Goal: Transaction & Acquisition: Purchase product/service

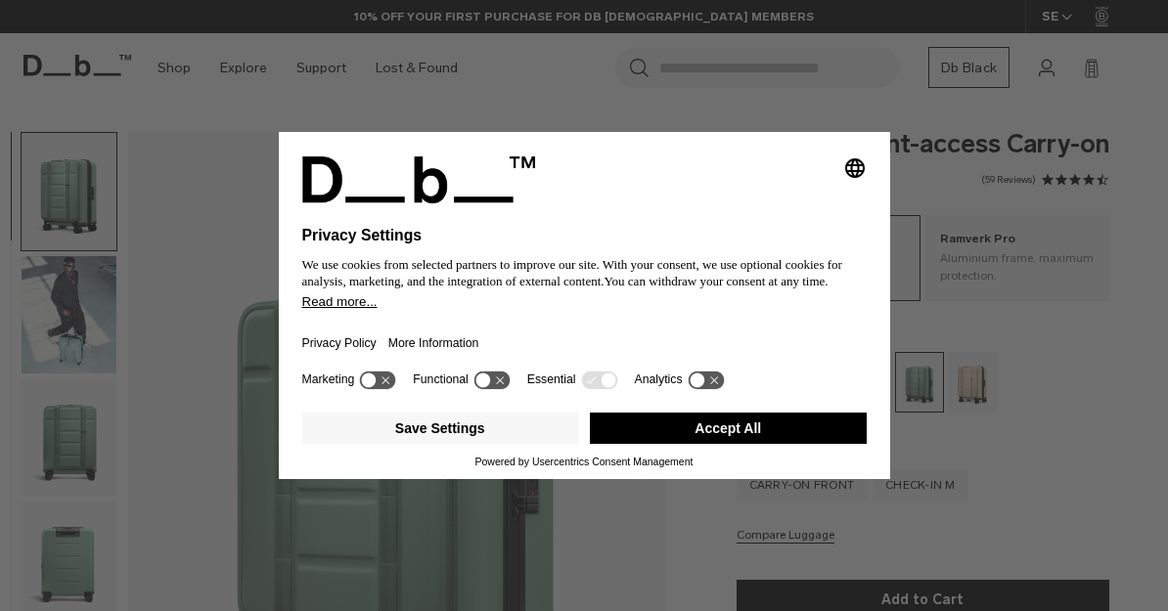
click at [760, 435] on button "Accept All" at bounding box center [728, 428] width 277 height 31
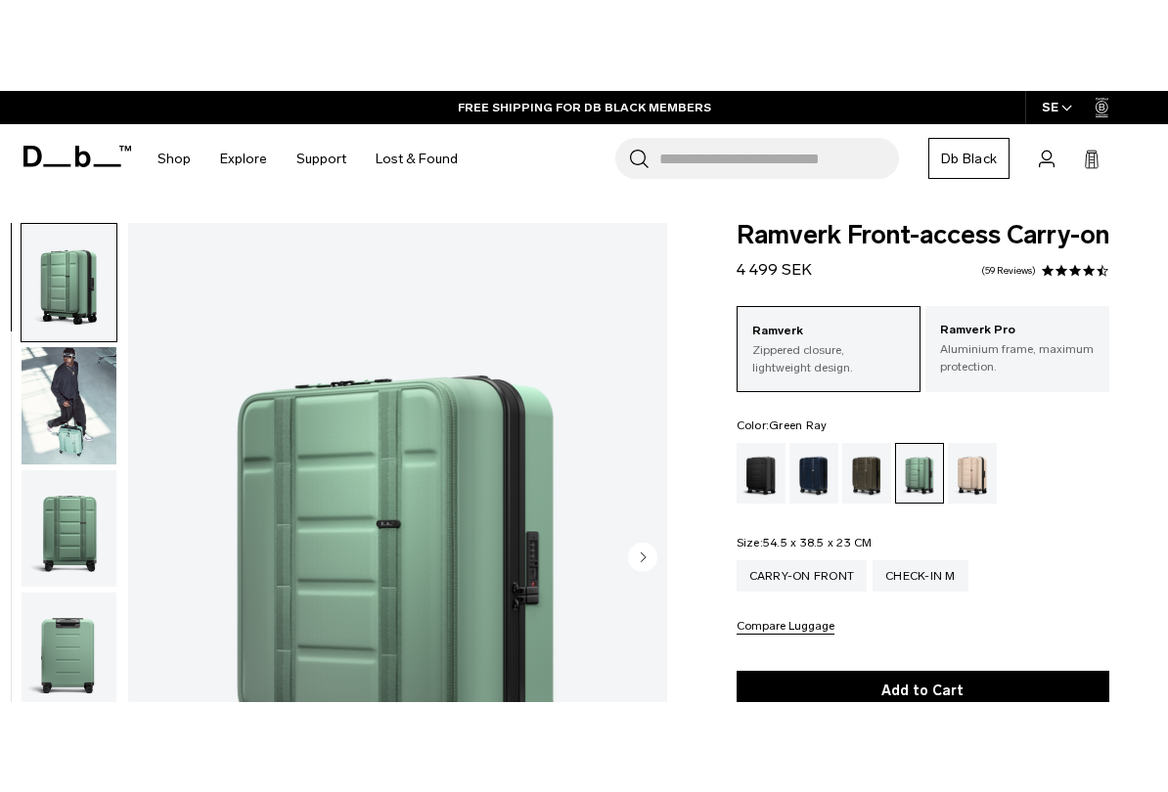
scroll to position [58, 0]
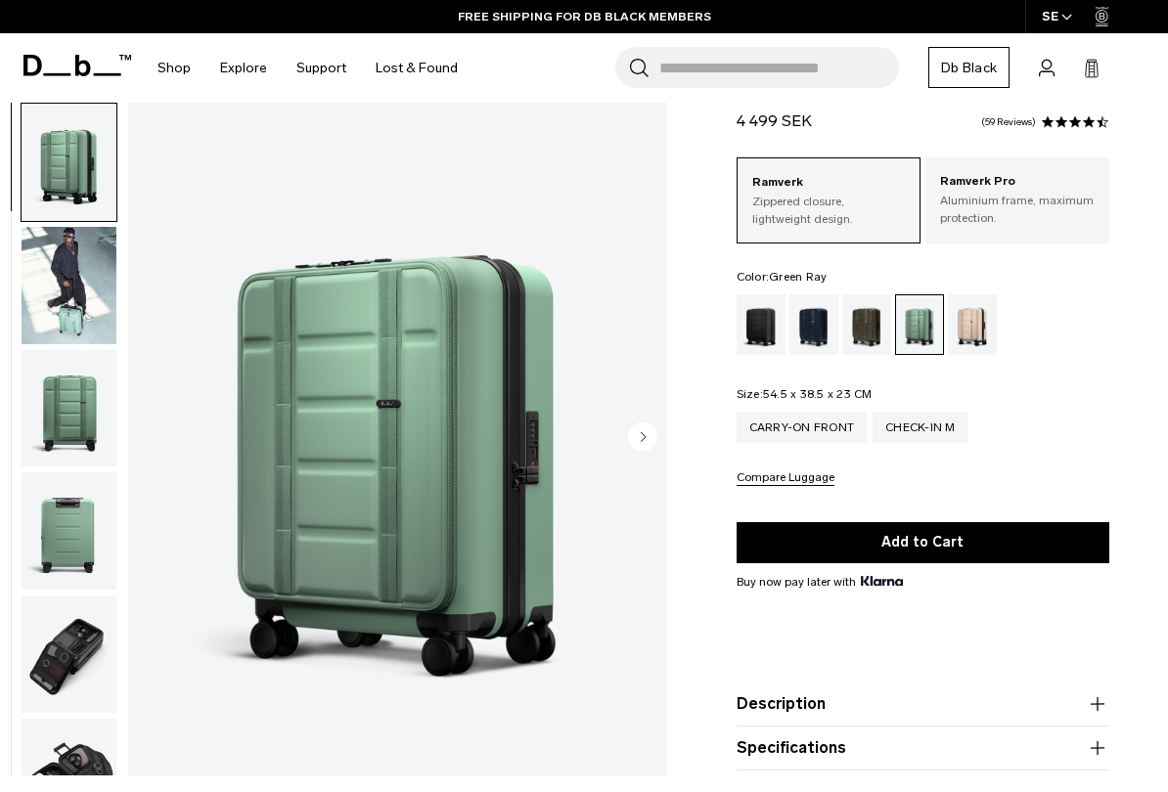
click at [59, 309] on img "button" at bounding box center [69, 285] width 95 height 117
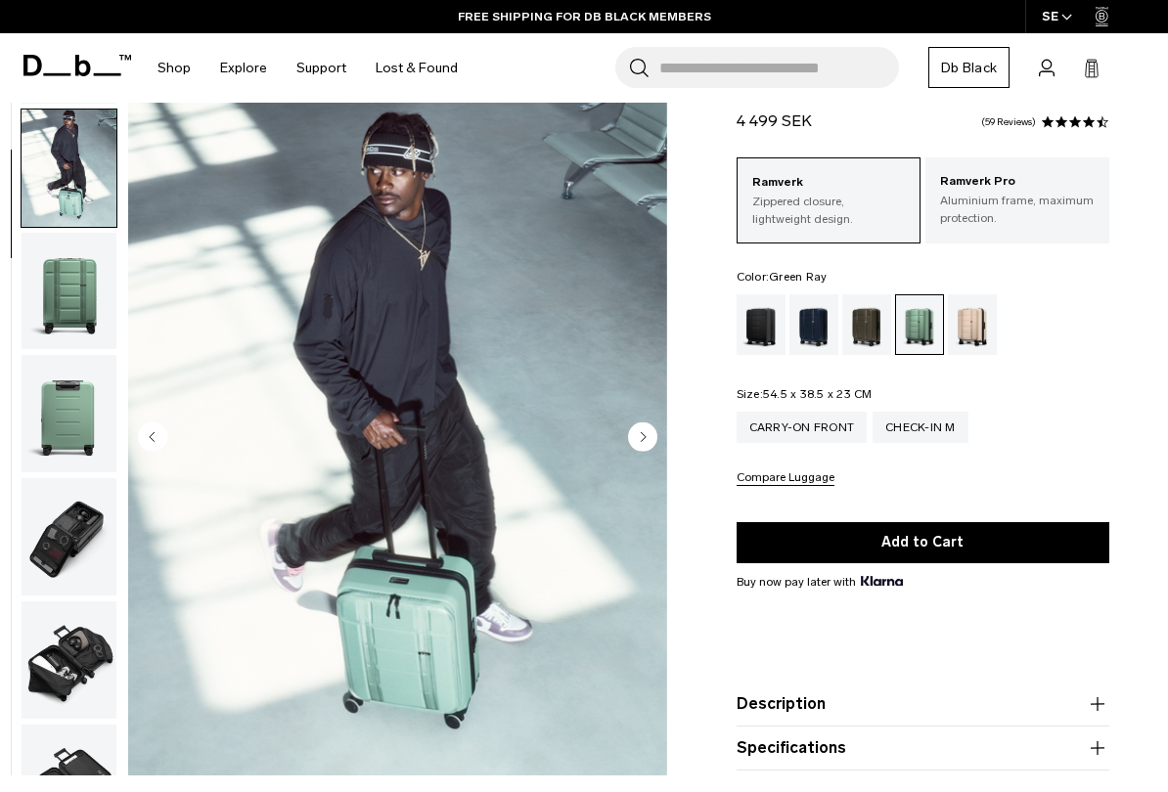
scroll to position [124, 0]
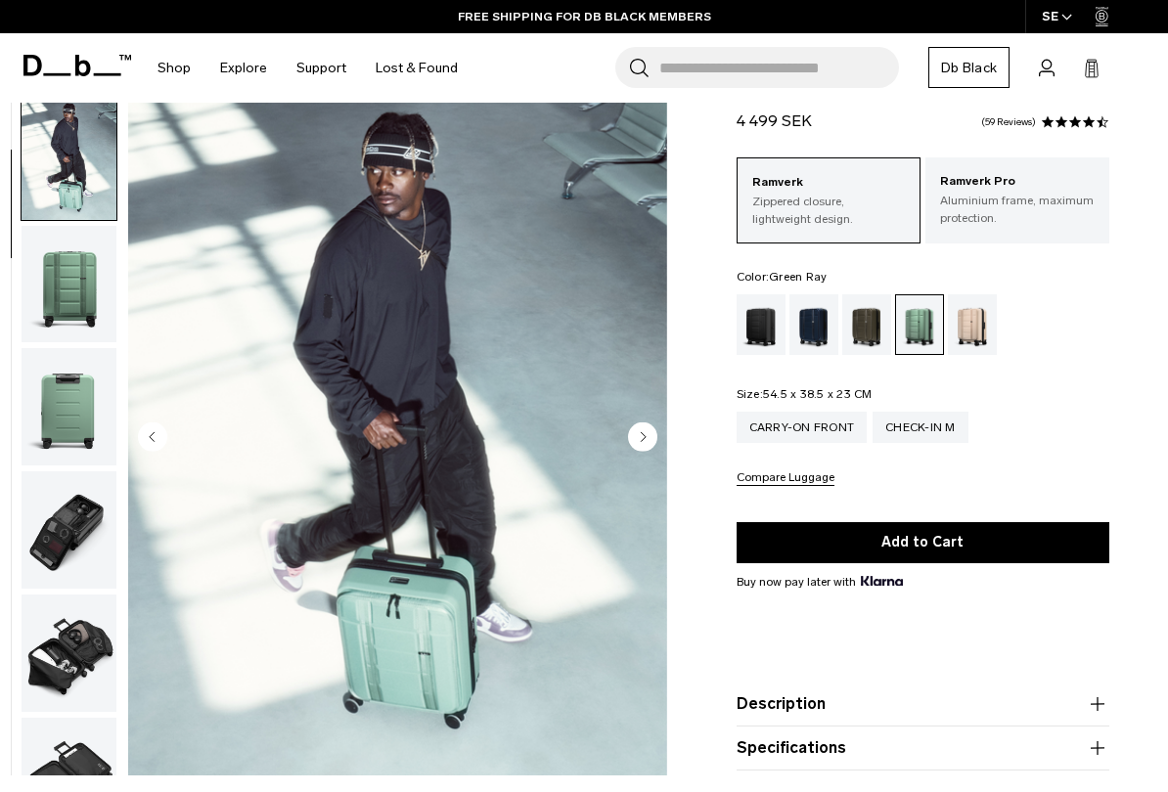
click at [63, 314] on img "button" at bounding box center [69, 284] width 95 height 117
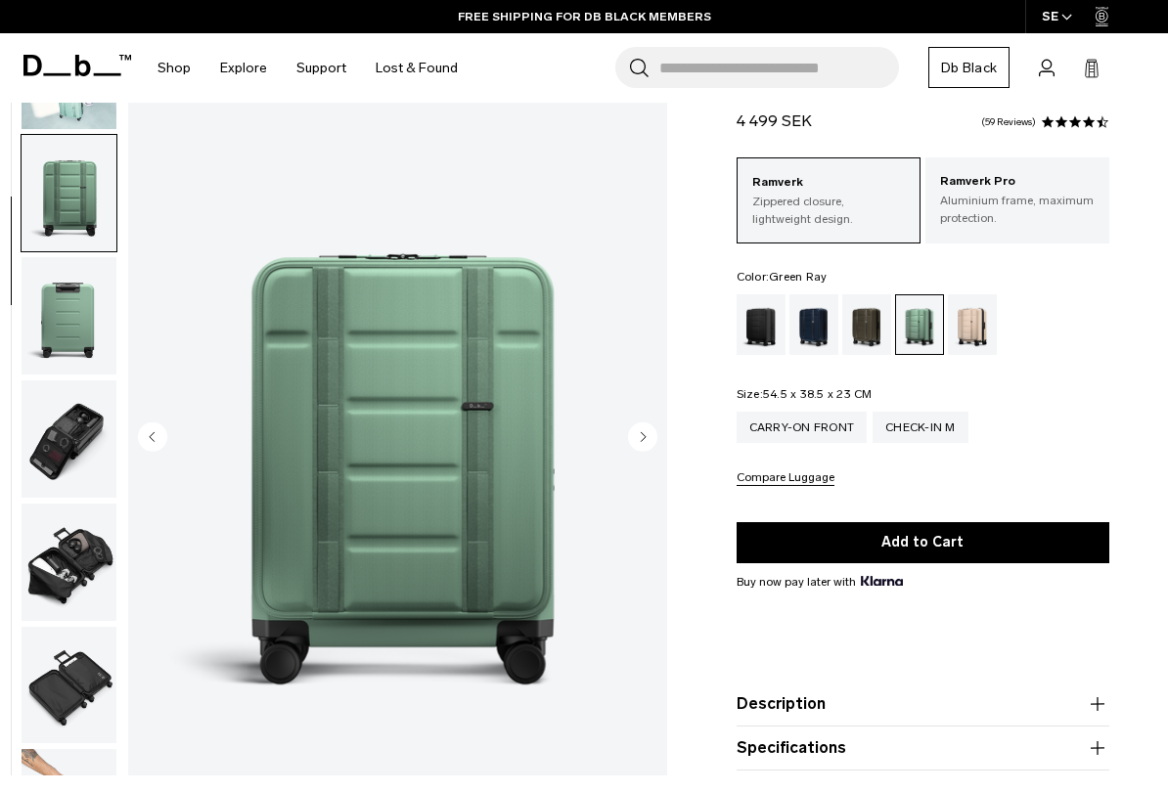
scroll to position [249, 0]
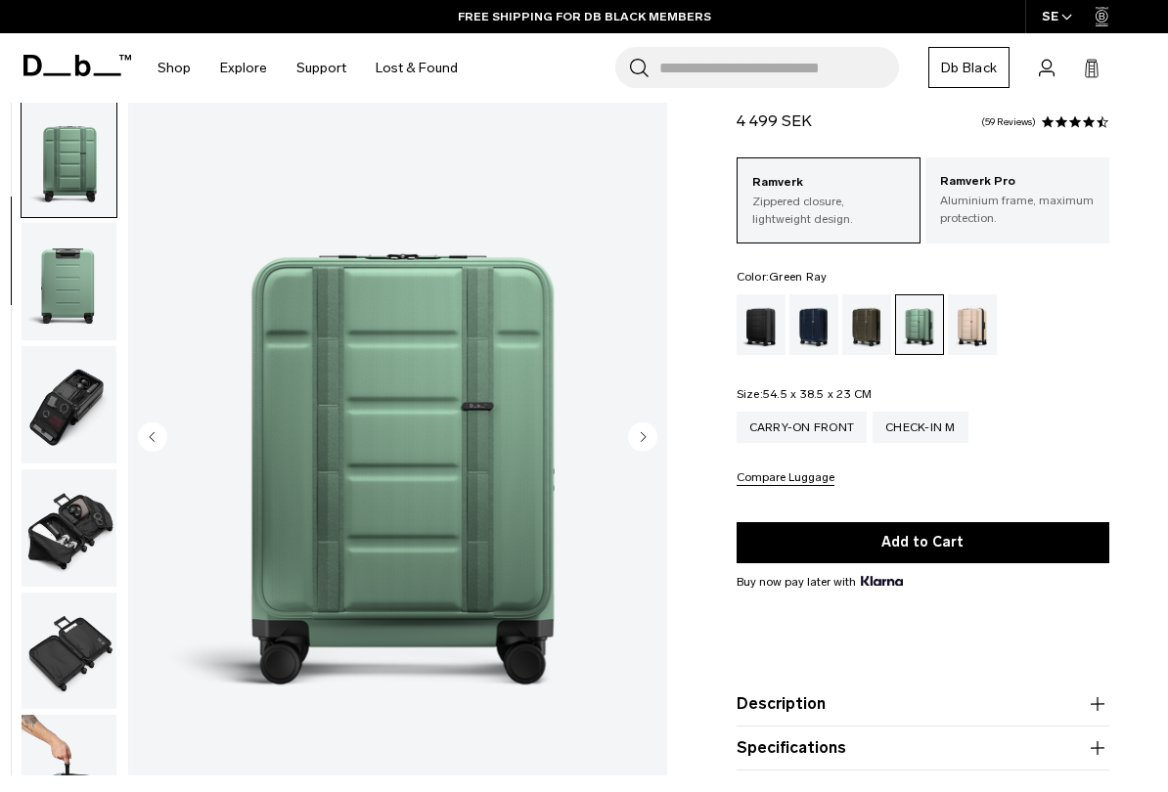
click at [51, 419] on img "button" at bounding box center [69, 404] width 95 height 117
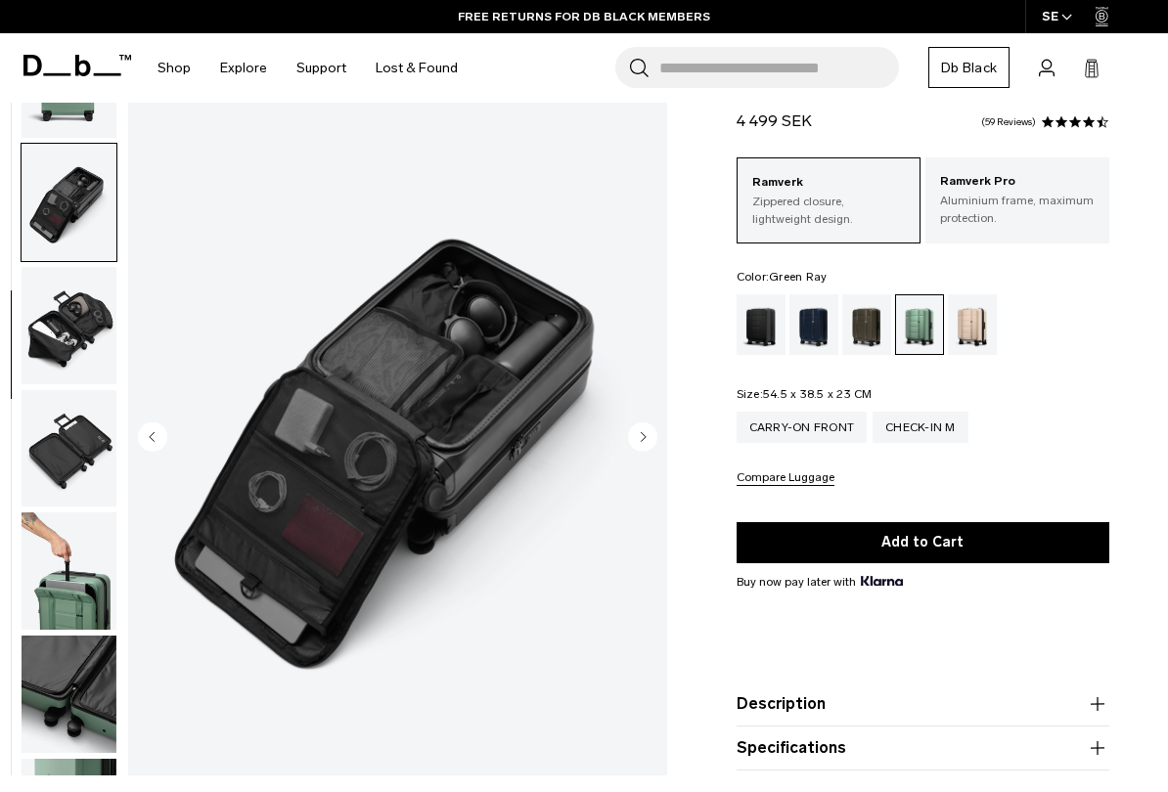
scroll to position [498, 0]
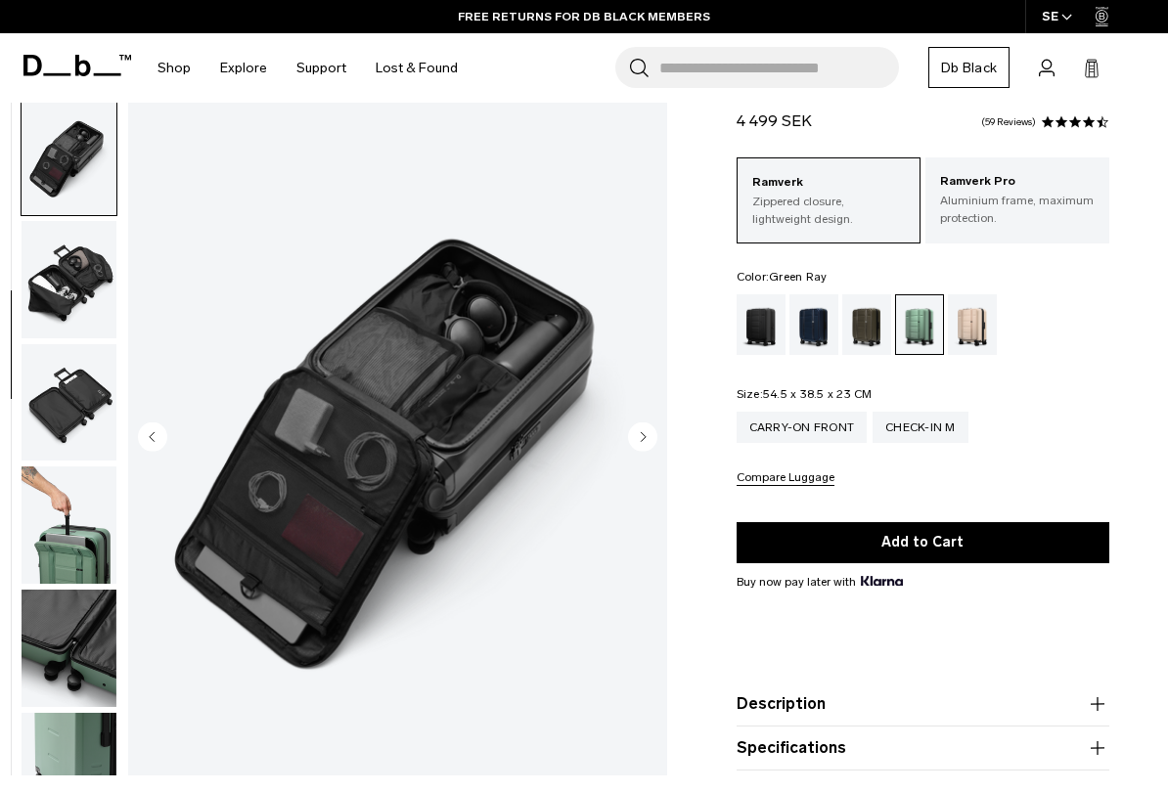
click at [55, 294] on img "button" at bounding box center [69, 279] width 95 height 117
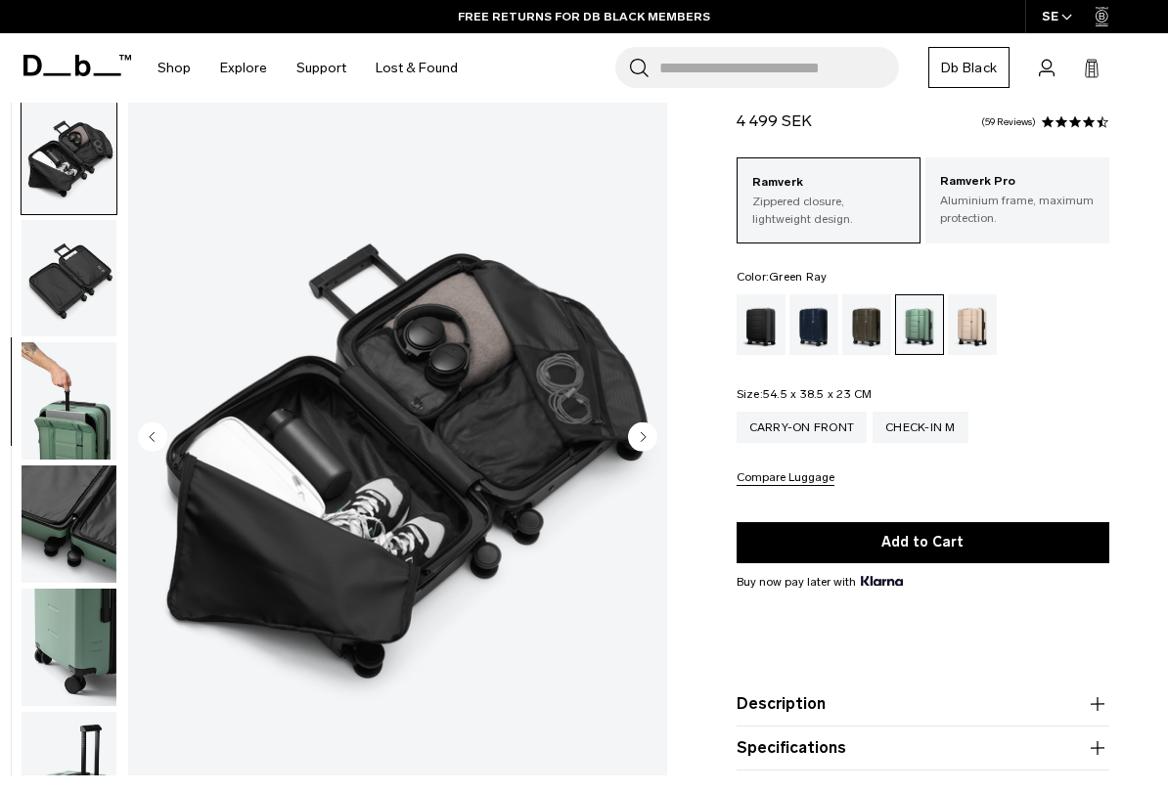
scroll to position [622, 0]
click at [55, 426] on img "button" at bounding box center [69, 400] width 95 height 117
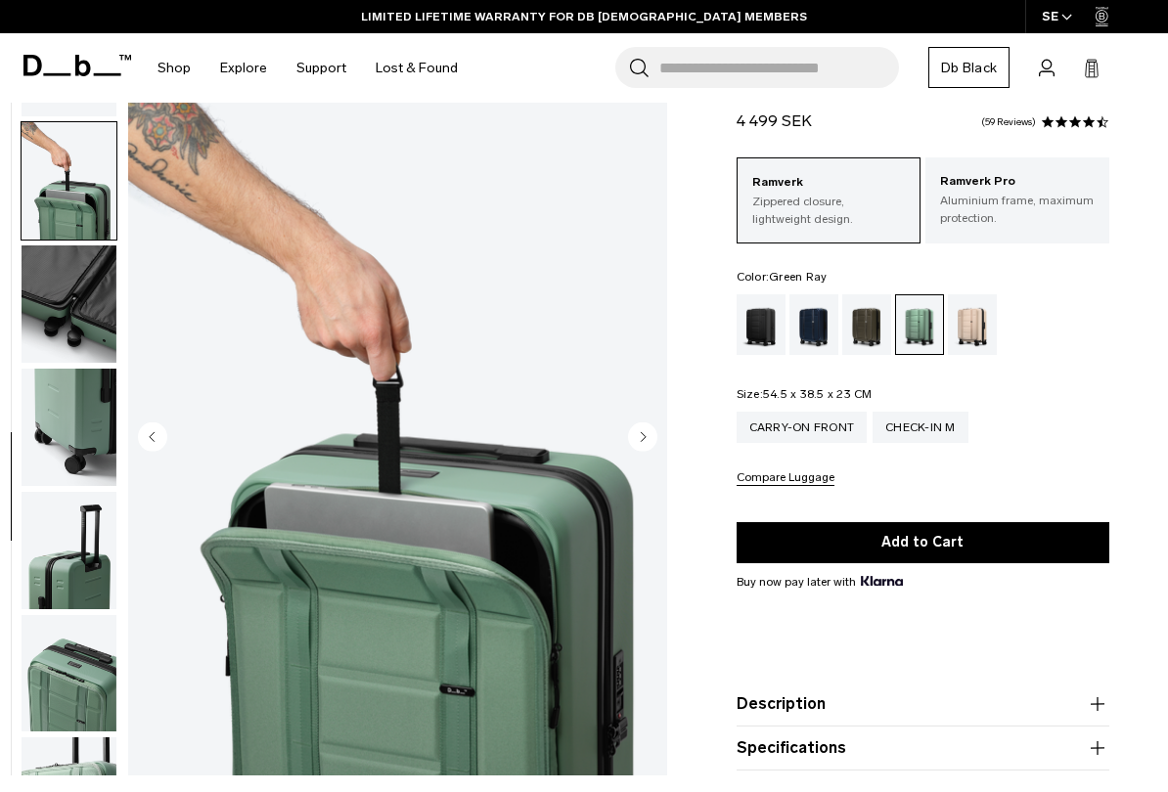
scroll to position [871, 0]
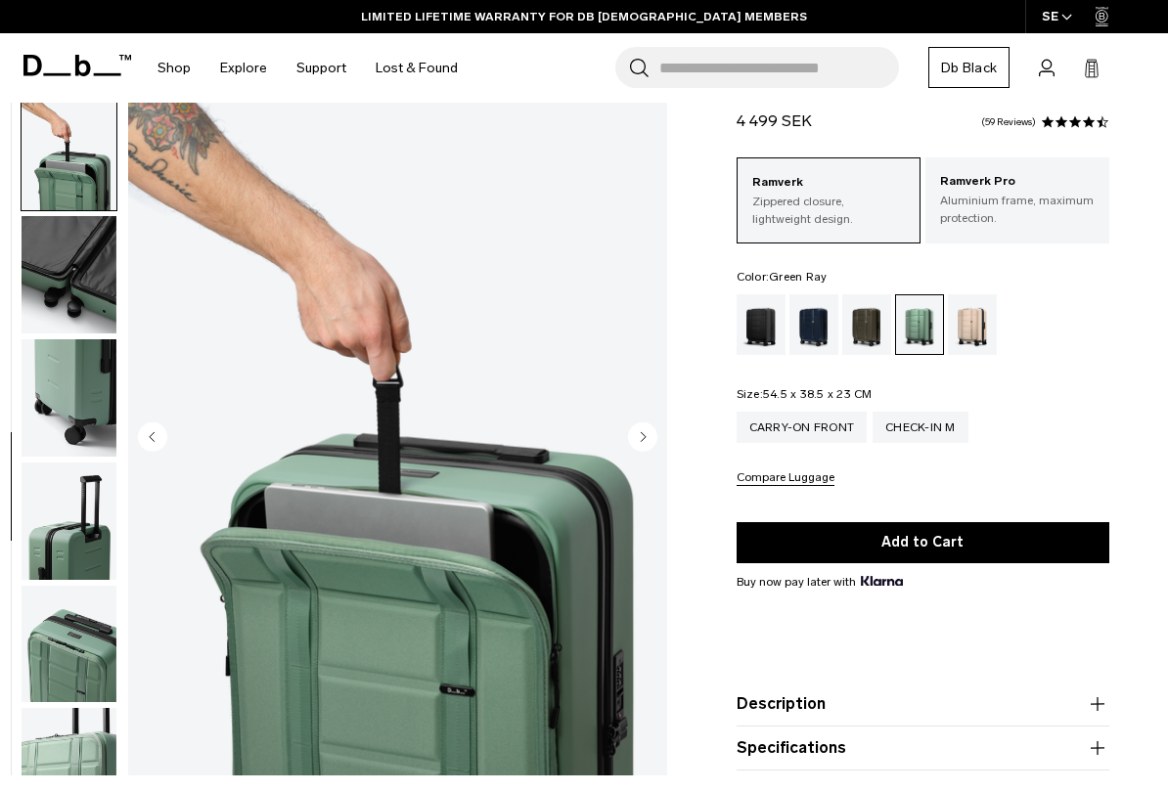
click at [70, 414] on img "button" at bounding box center [69, 397] width 95 height 117
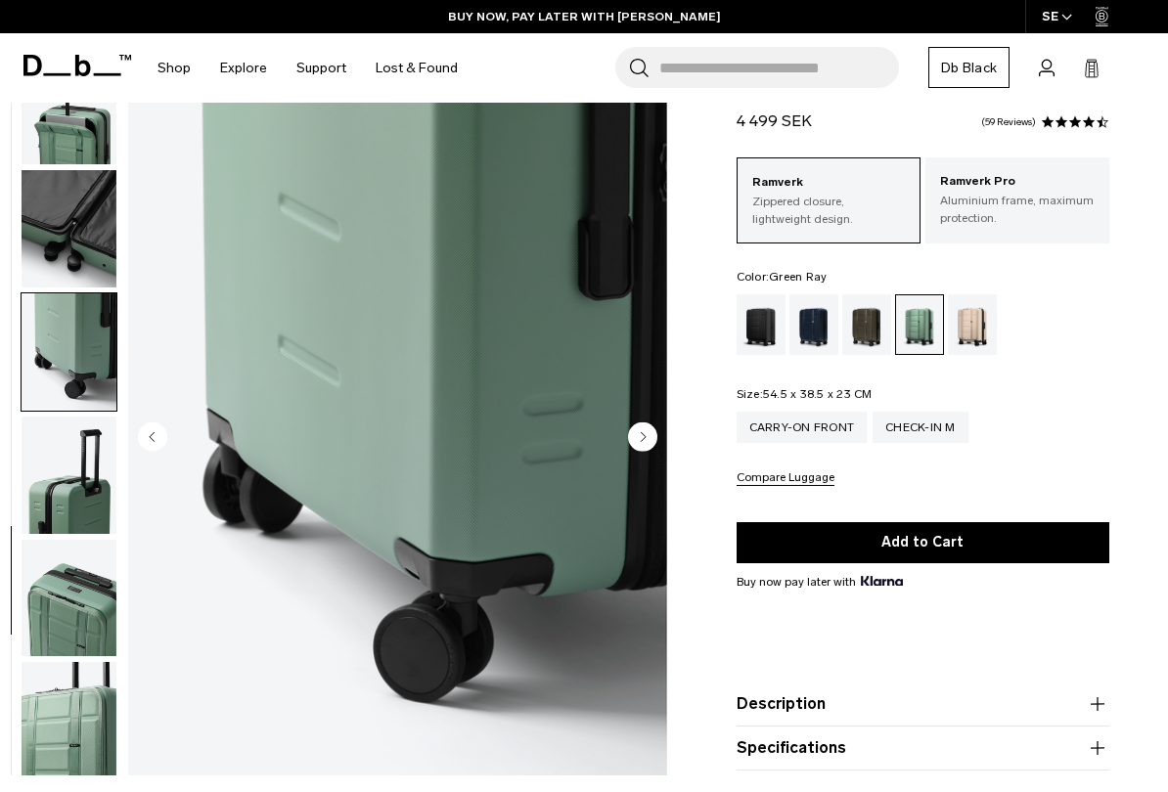
scroll to position [941, 0]
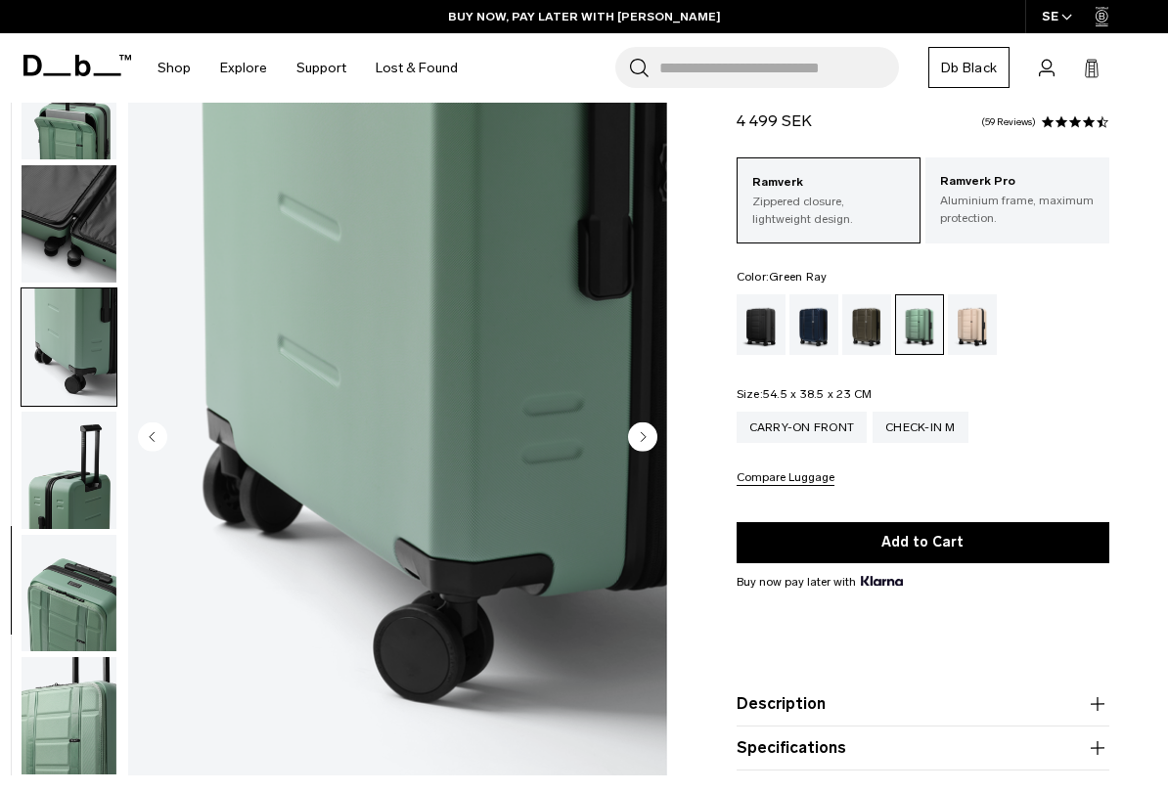
click at [51, 476] on img "button" at bounding box center [69, 470] width 95 height 117
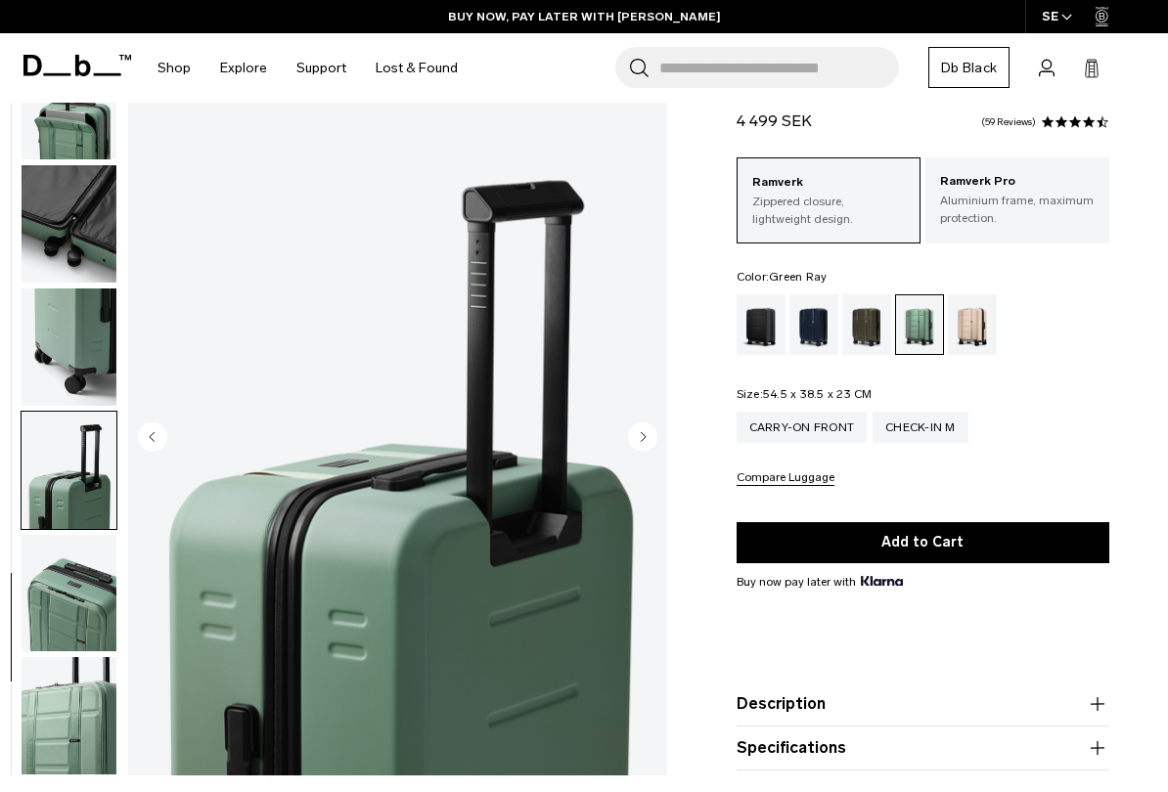
click at [58, 331] on img "button" at bounding box center [69, 346] width 95 height 117
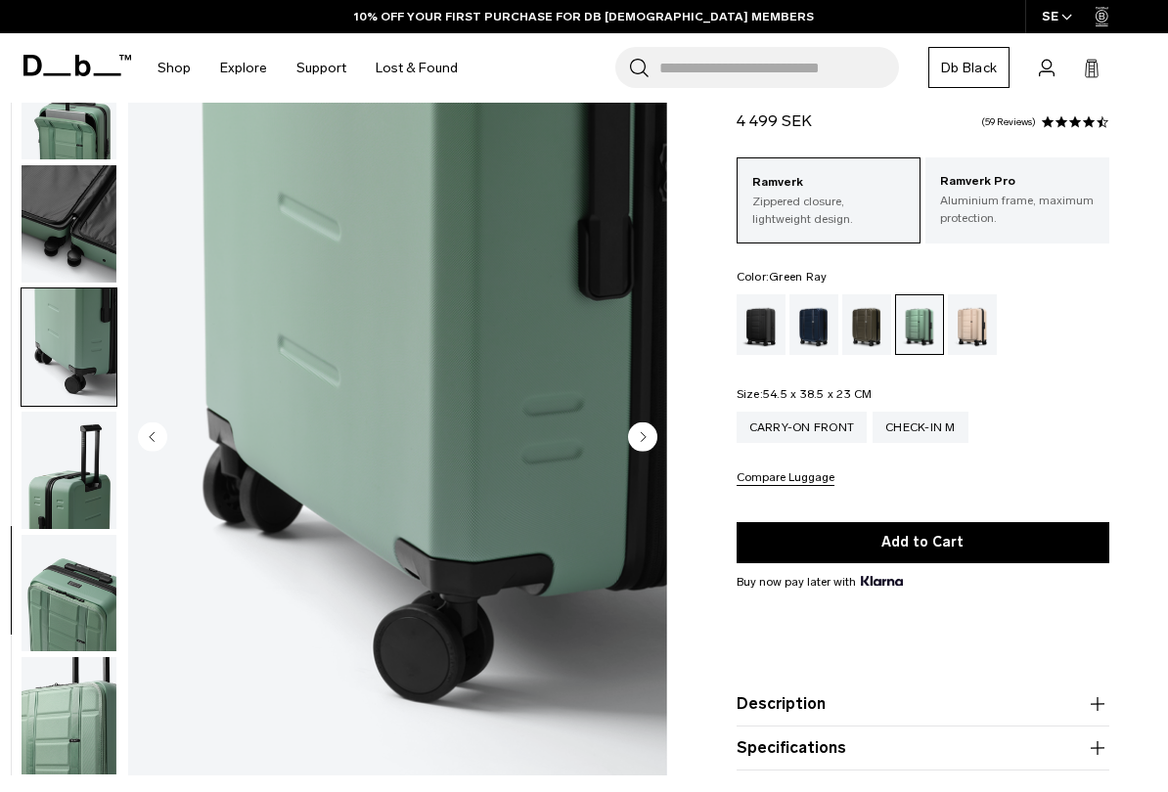
click at [652, 443] on circle "Next slide" at bounding box center [642, 436] width 29 height 29
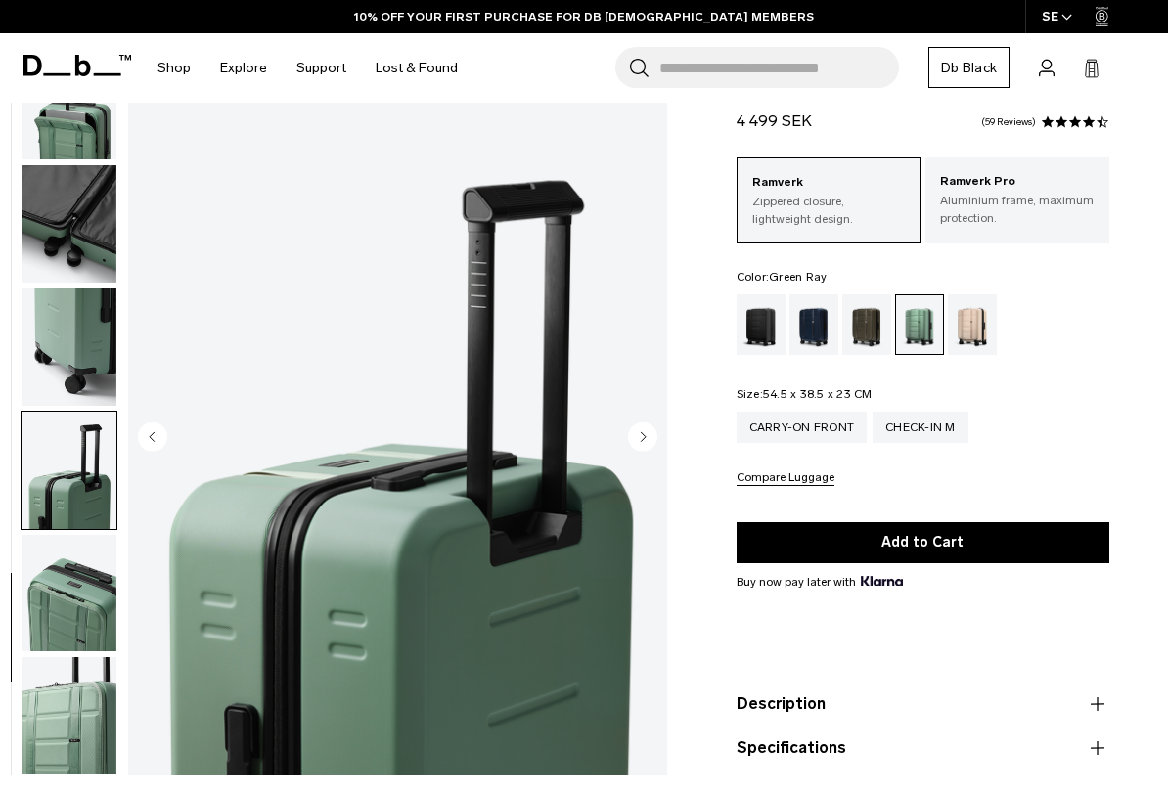
click at [657, 435] on img "11 / 13" at bounding box center [397, 439] width 539 height 673
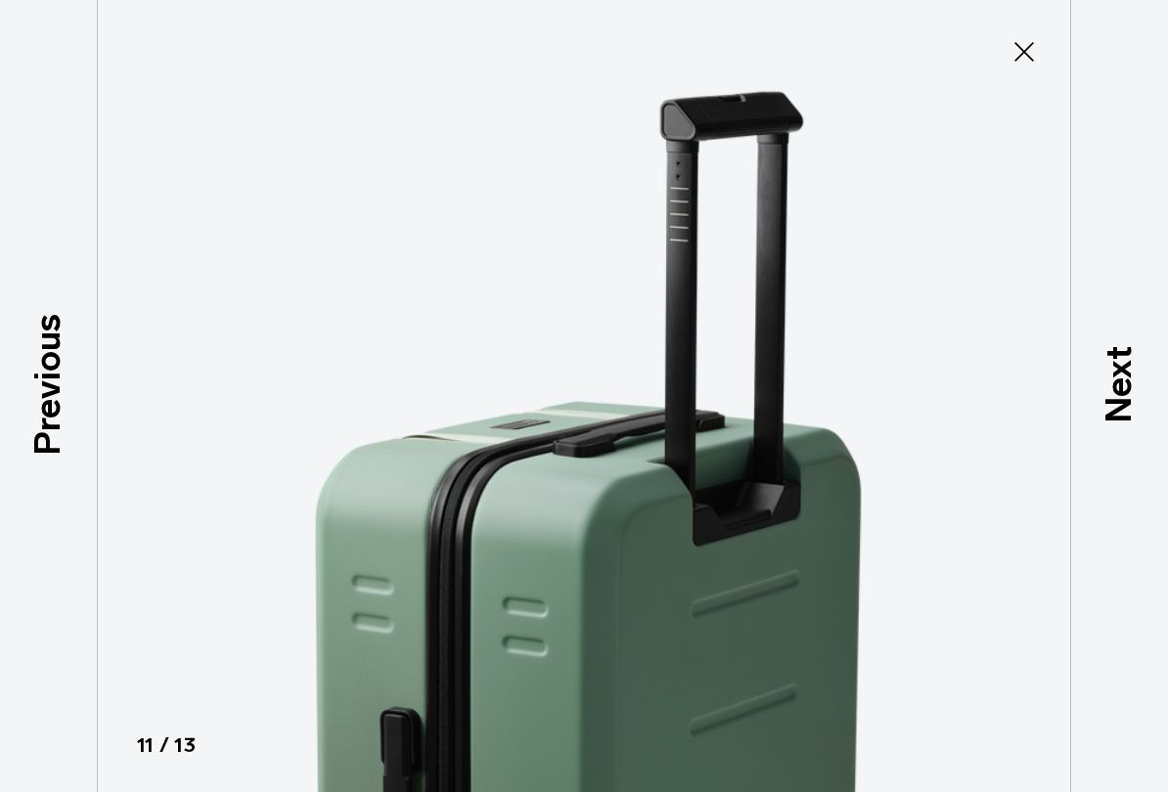
click at [1032, 48] on icon at bounding box center [1023, 51] width 31 height 31
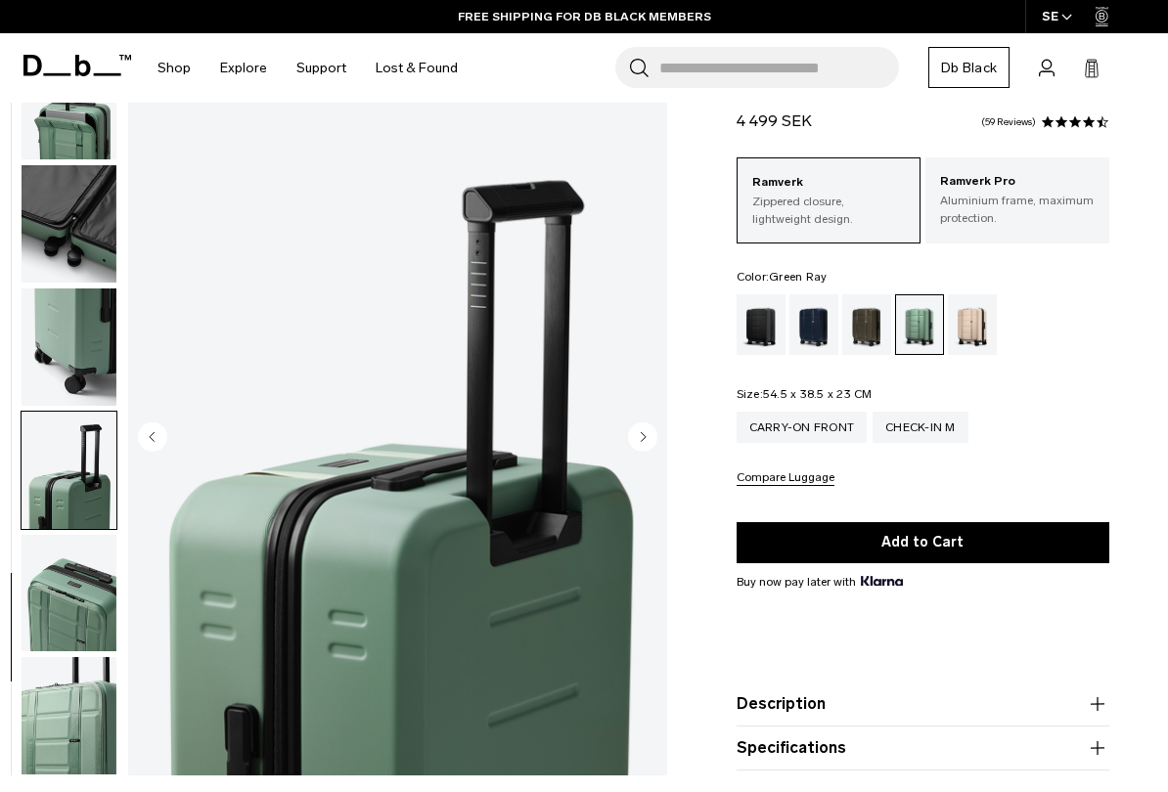
click at [54, 610] on img "button" at bounding box center [69, 593] width 95 height 117
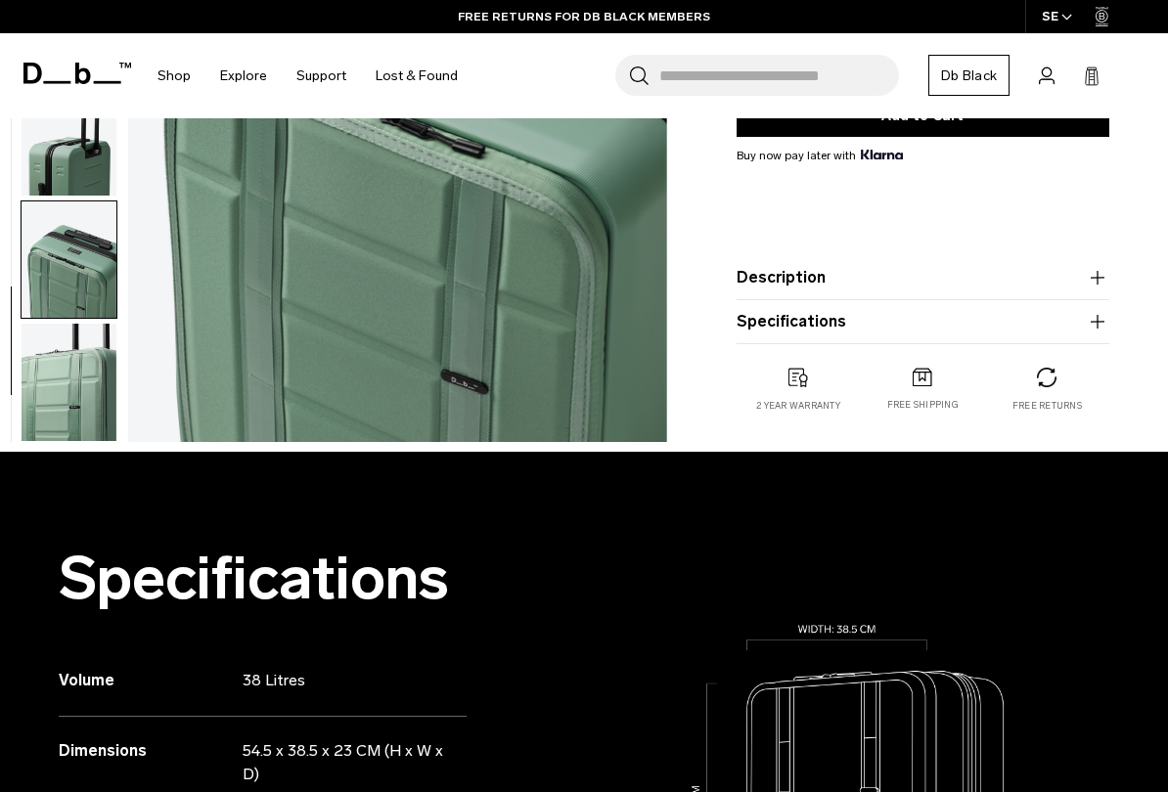
scroll to position [486, 0]
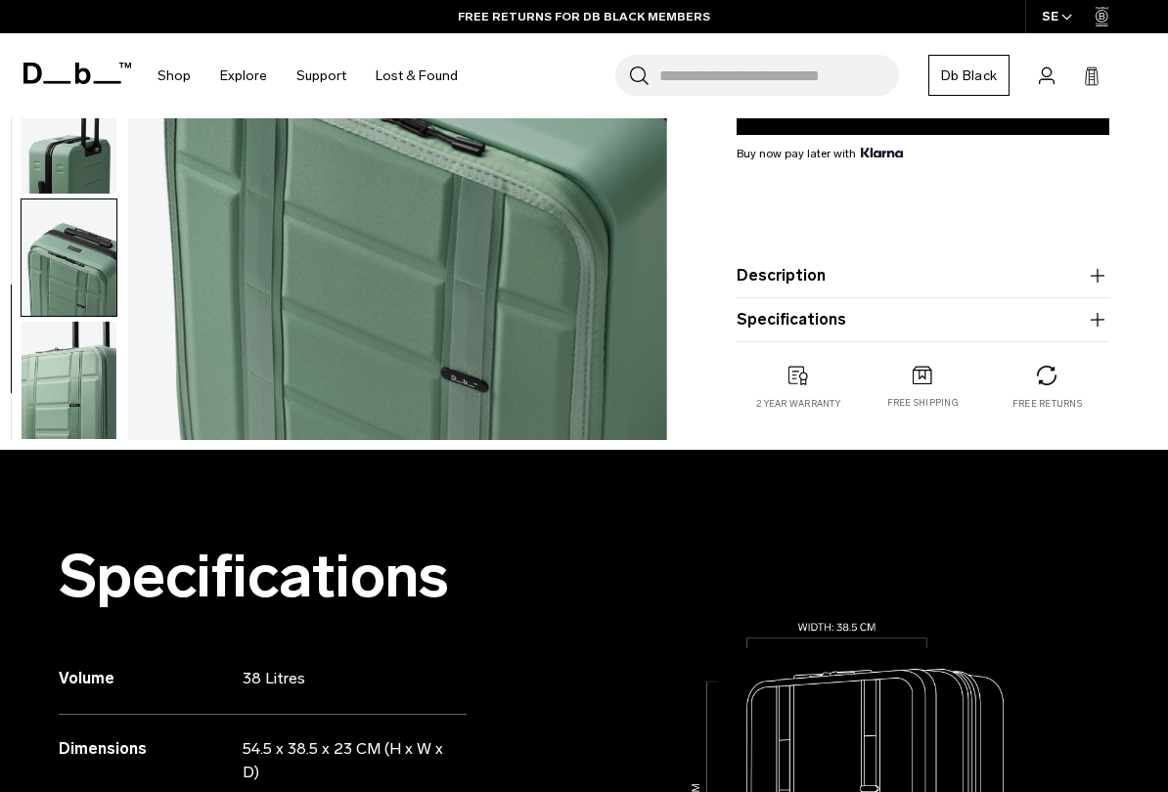
click at [58, 434] on img "button" at bounding box center [69, 380] width 95 height 117
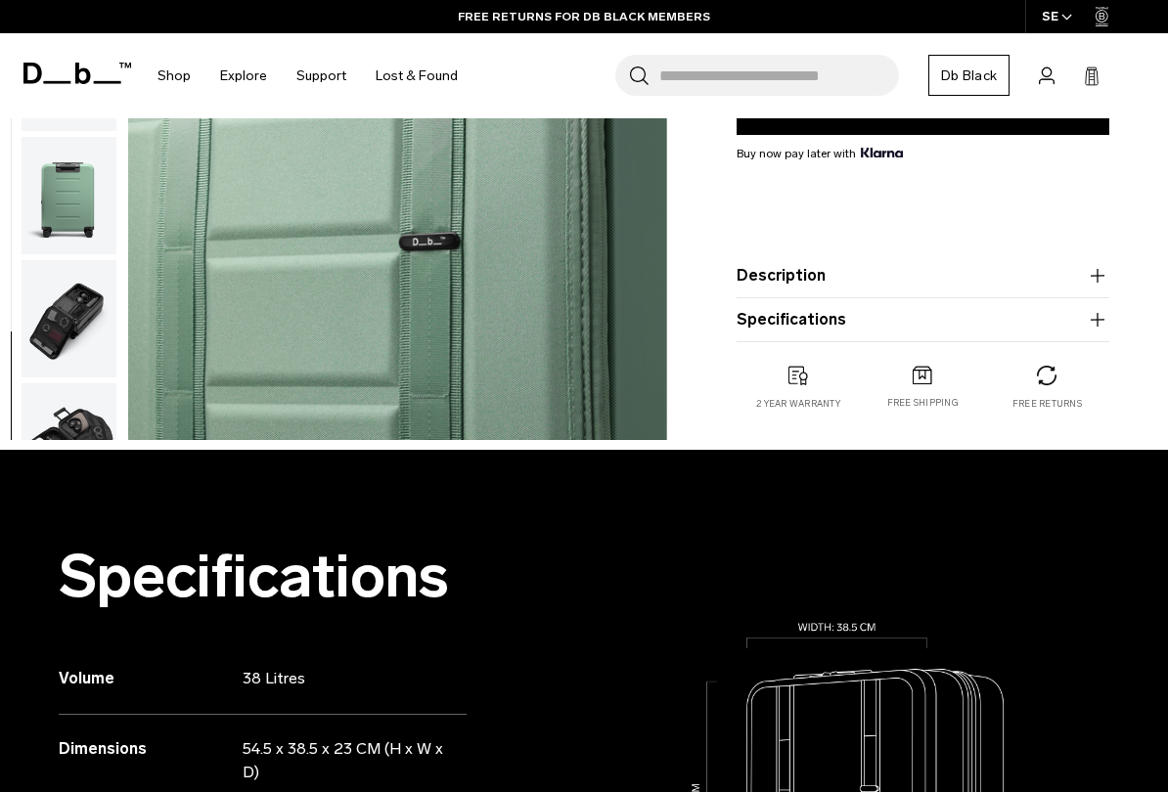
scroll to position [0, 0]
click at [1012, 331] on button "Specifications" at bounding box center [922, 319] width 373 height 23
